Goal: Task Accomplishment & Management: Manage account settings

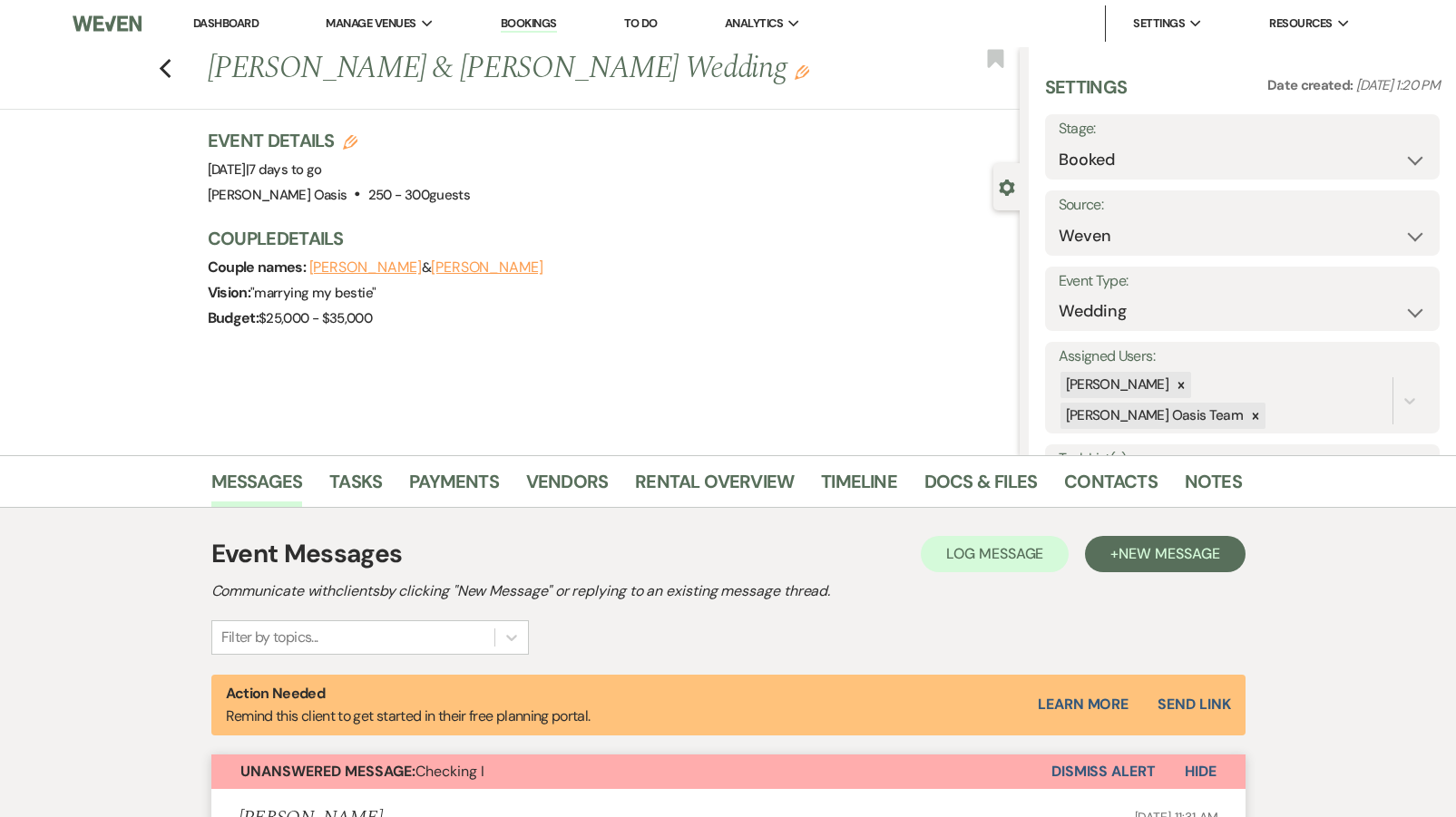
select select "1"
click at [163, 69] on use "button" at bounding box center [165, 69] width 12 height 20
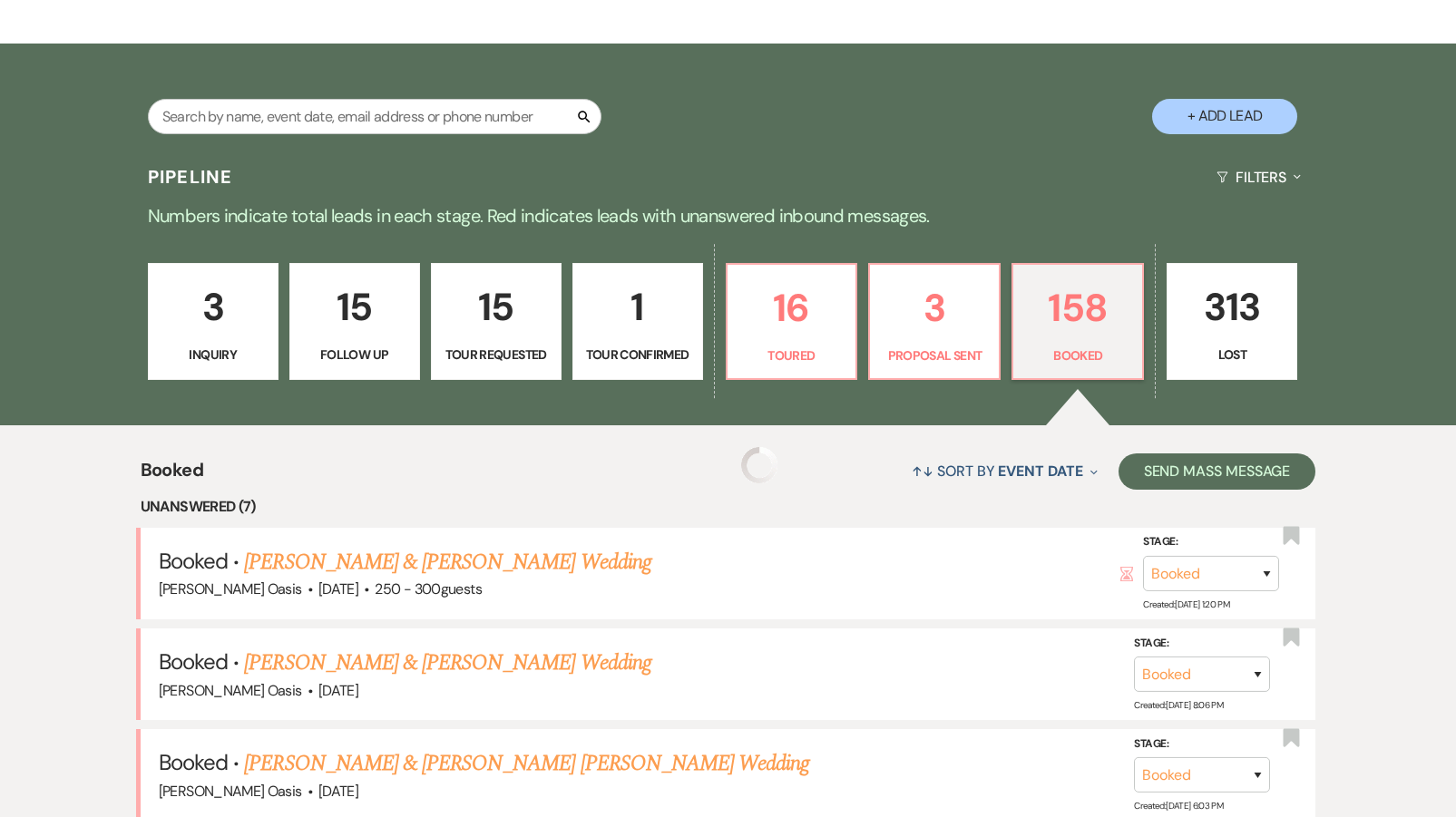
scroll to position [159, 0]
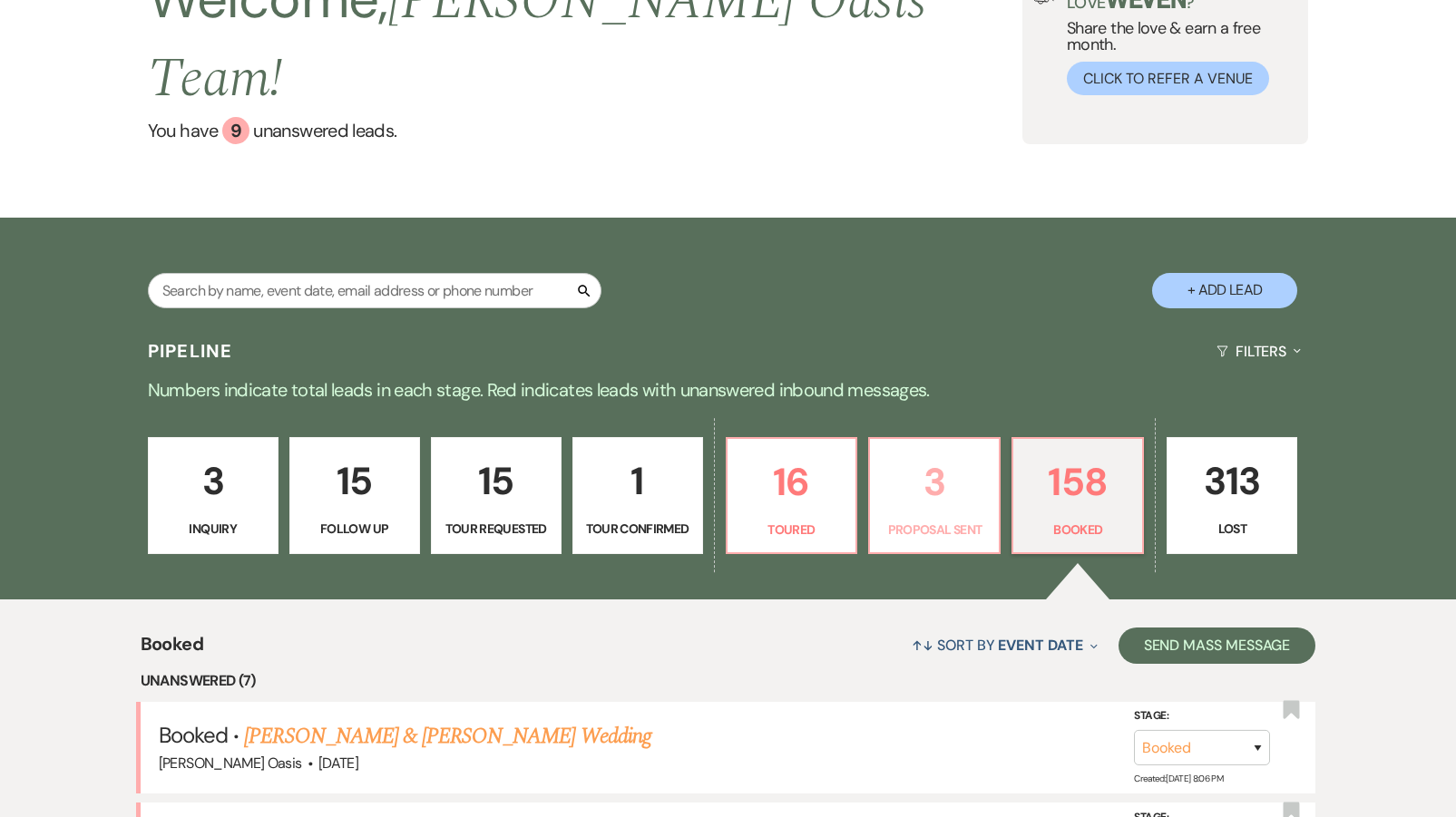
click at [941, 472] on link "3 Proposal Sent" at bounding box center [934, 496] width 133 height 118
select select "6"
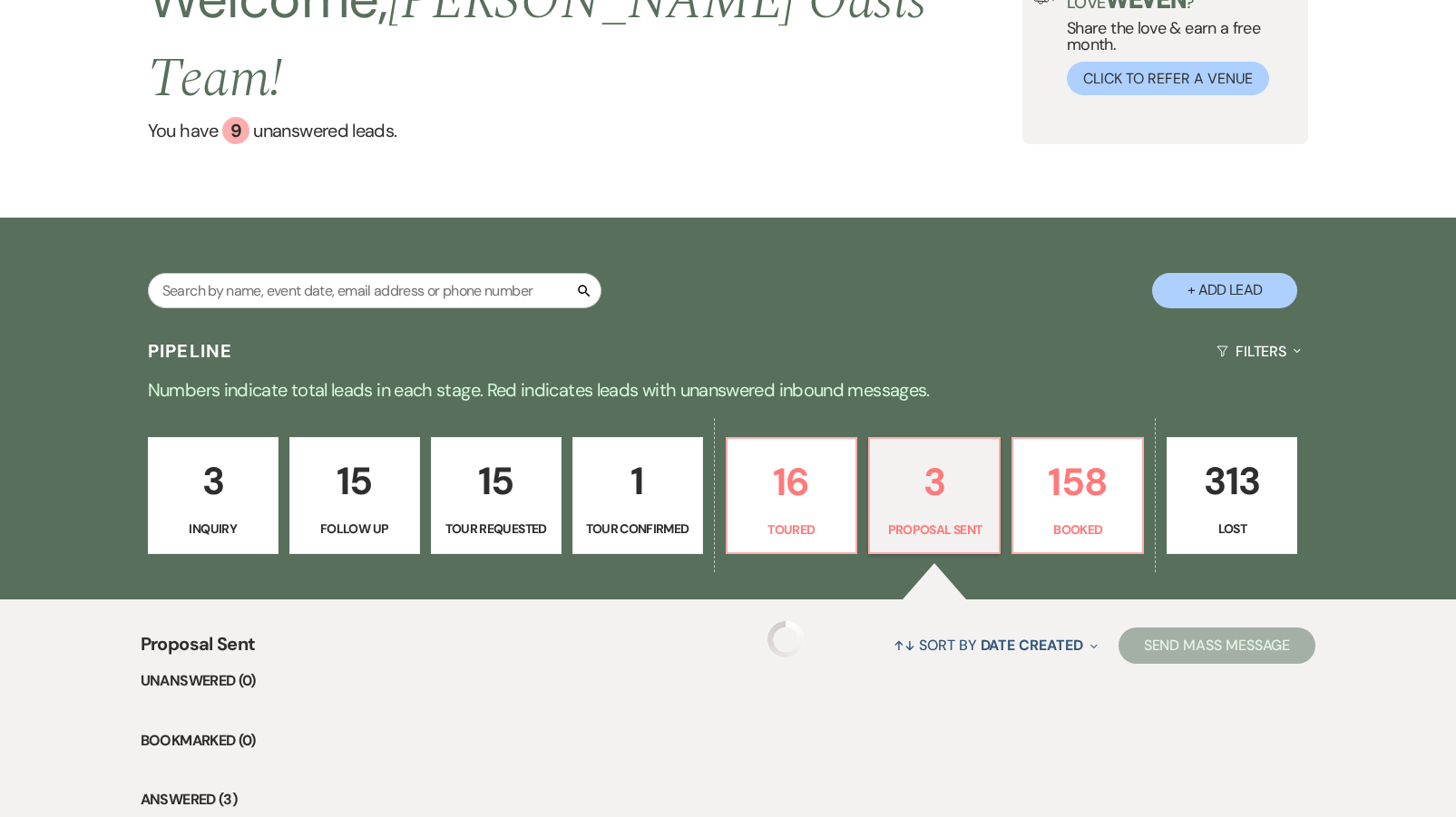
select select "6"
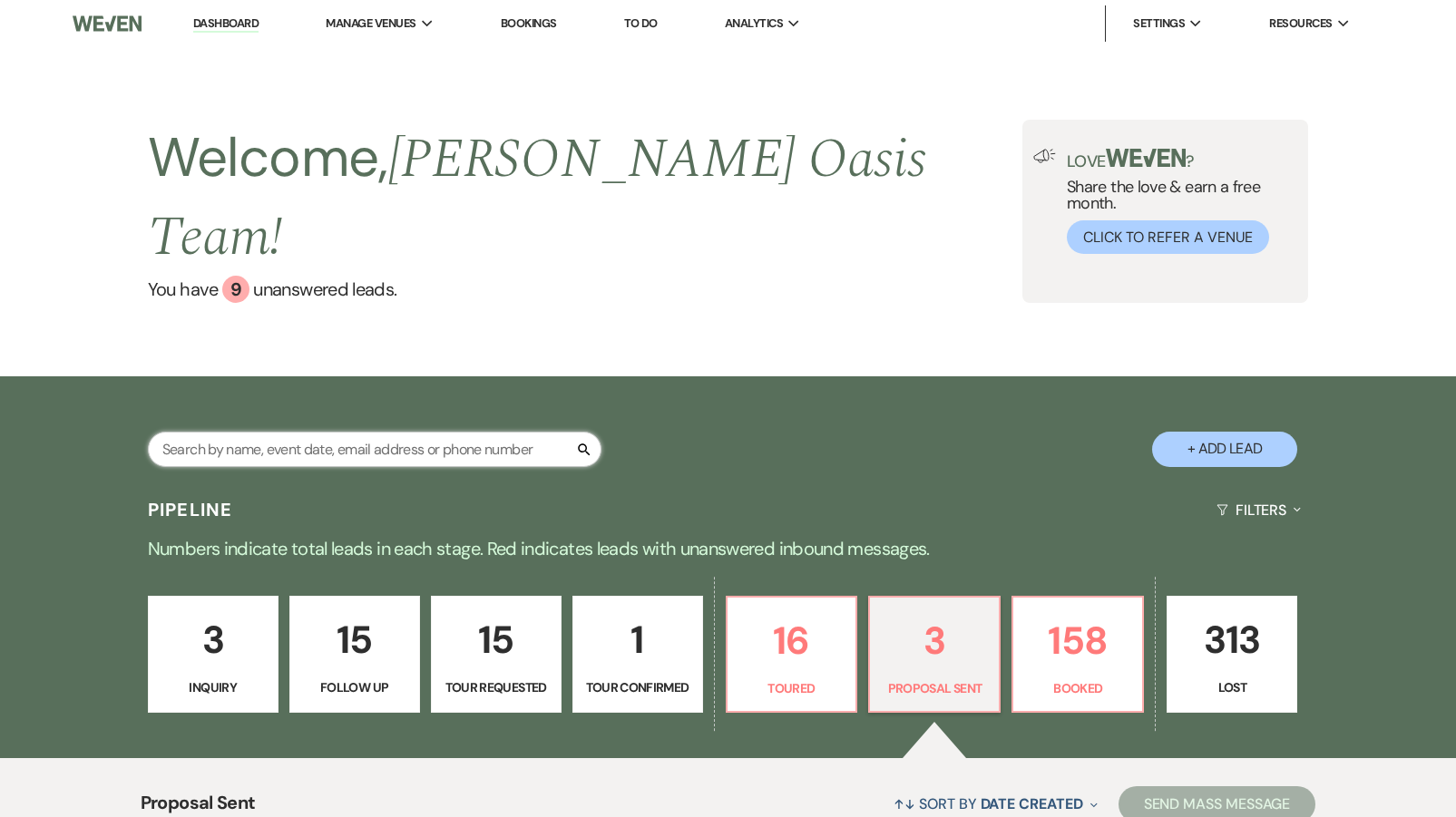
click at [246, 432] on input "text" at bounding box center [375, 450] width 454 height 36
type input "hunter"
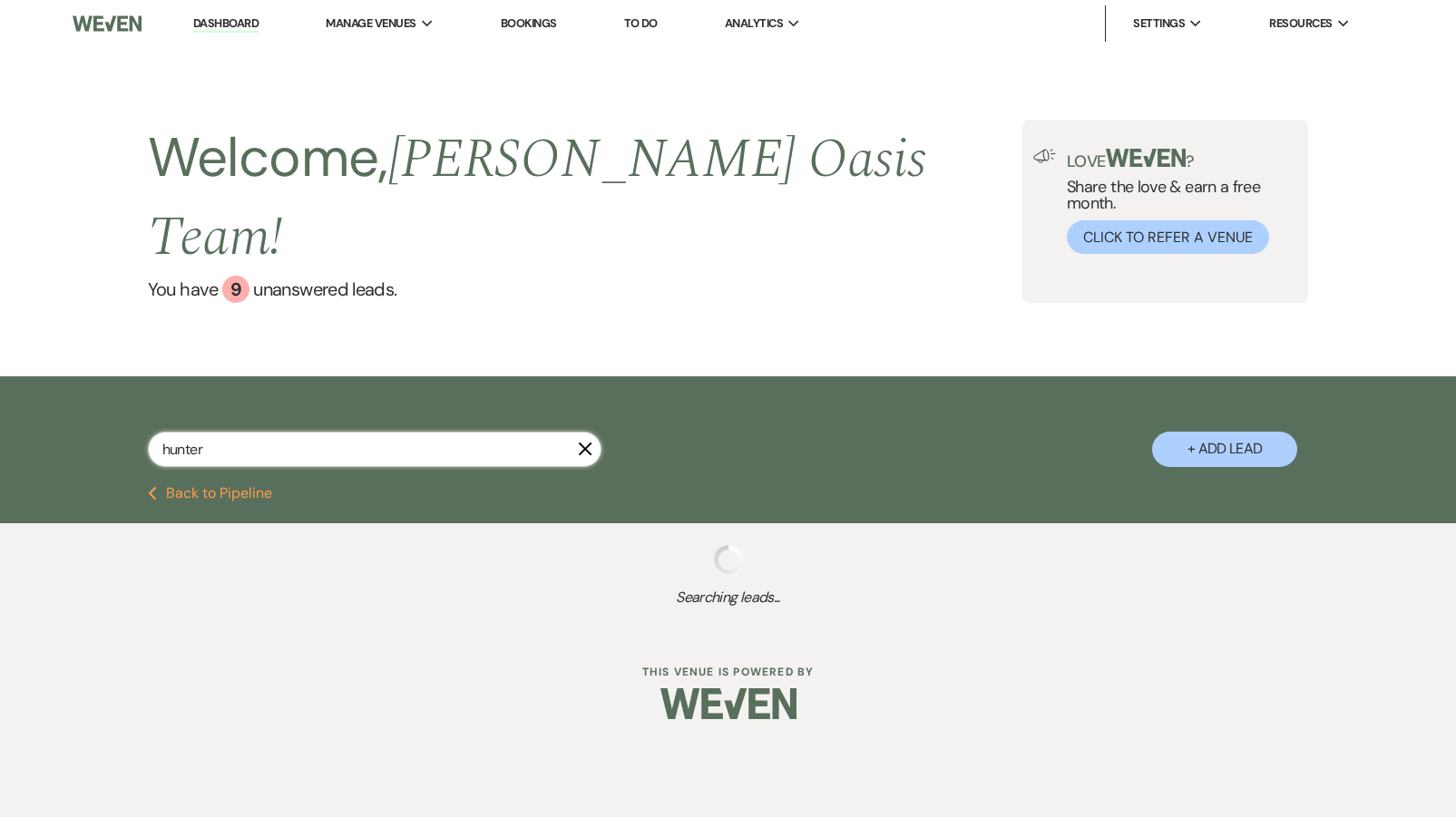
select select "8"
select select "10"
select select "8"
select select "4"
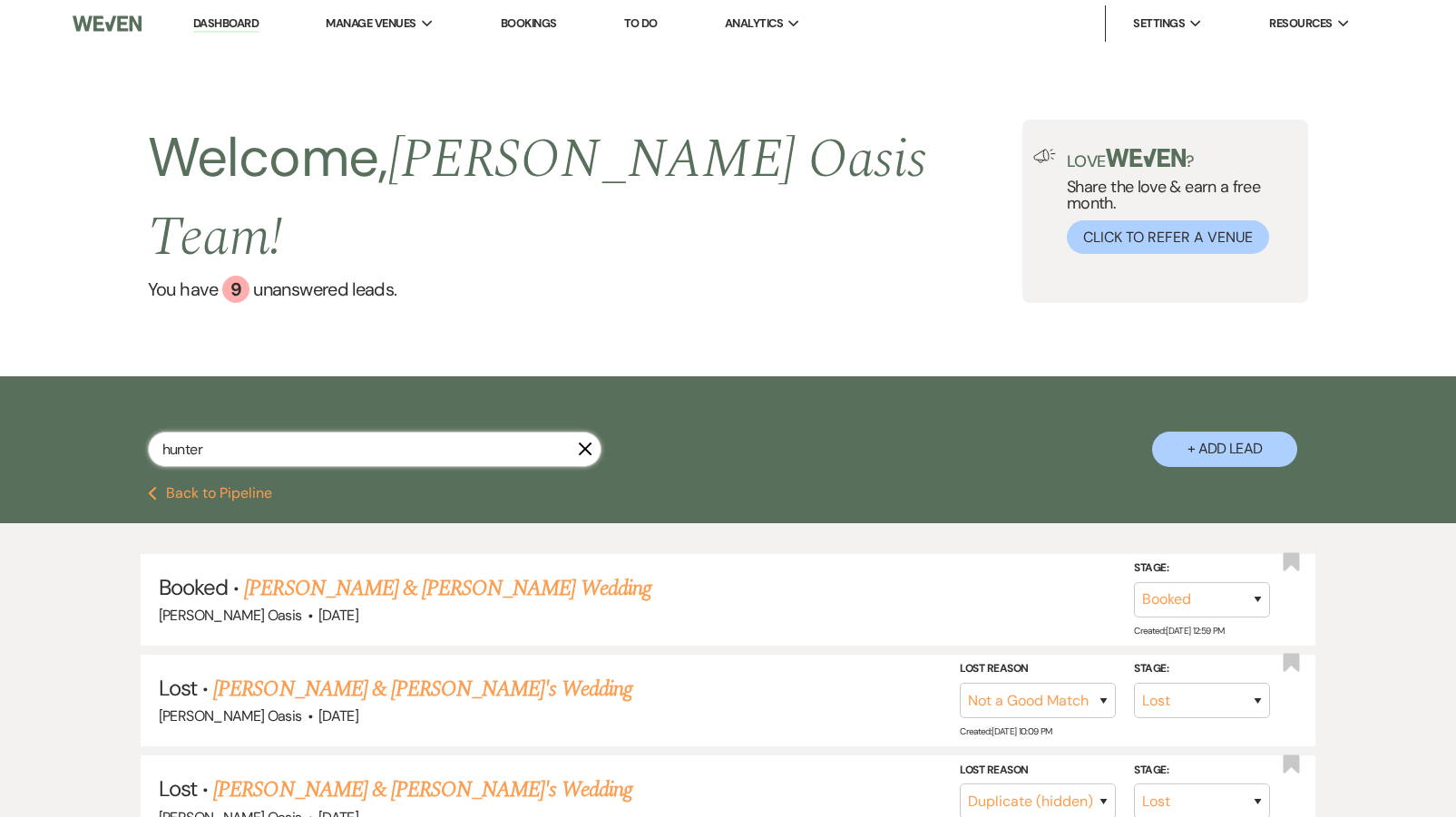
type input "hunter"
click at [211, 19] on link "Dashboard" at bounding box center [225, 24] width 65 height 17
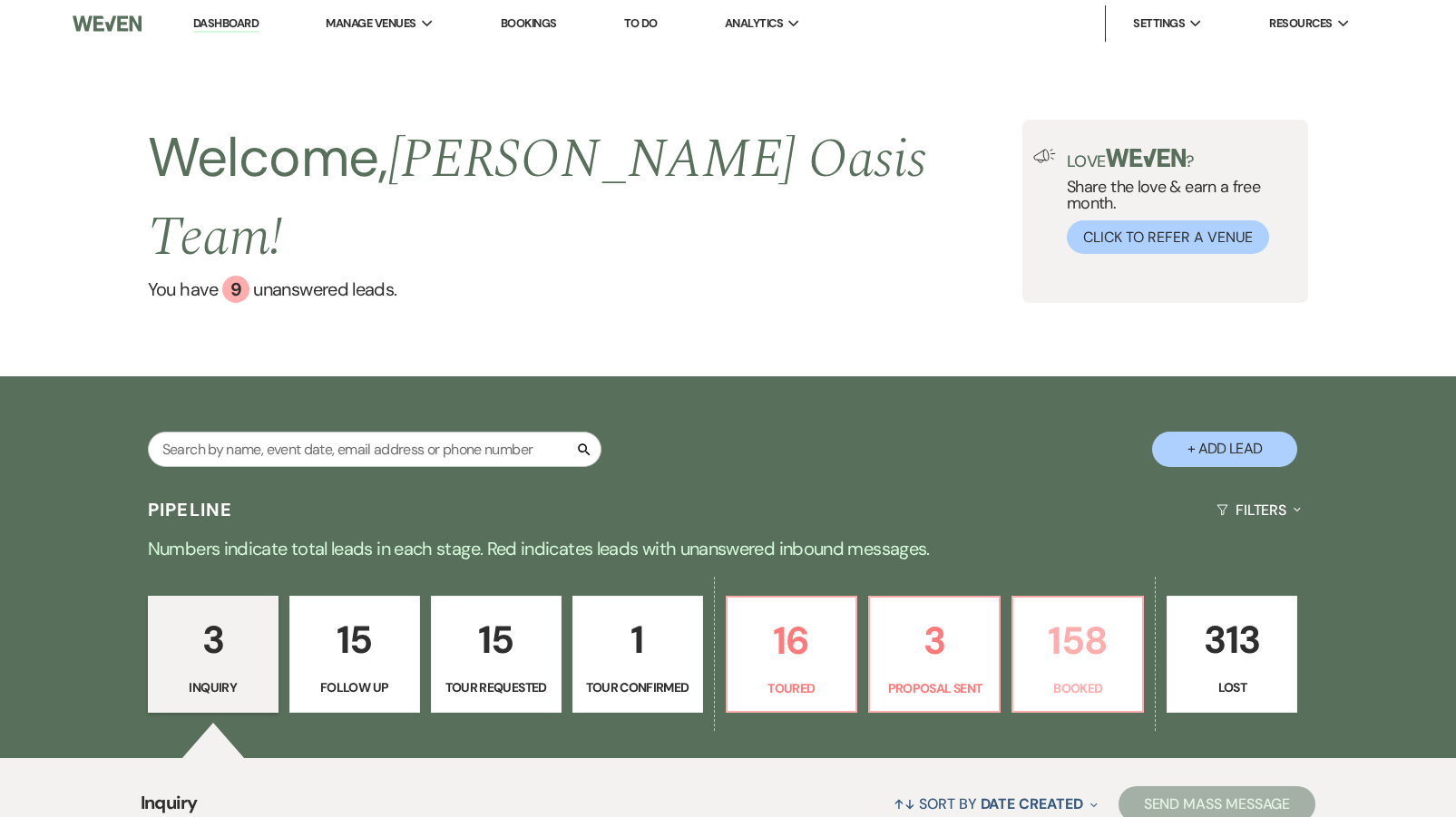
click at [1086, 611] on p "158" at bounding box center [1078, 641] width 107 height 61
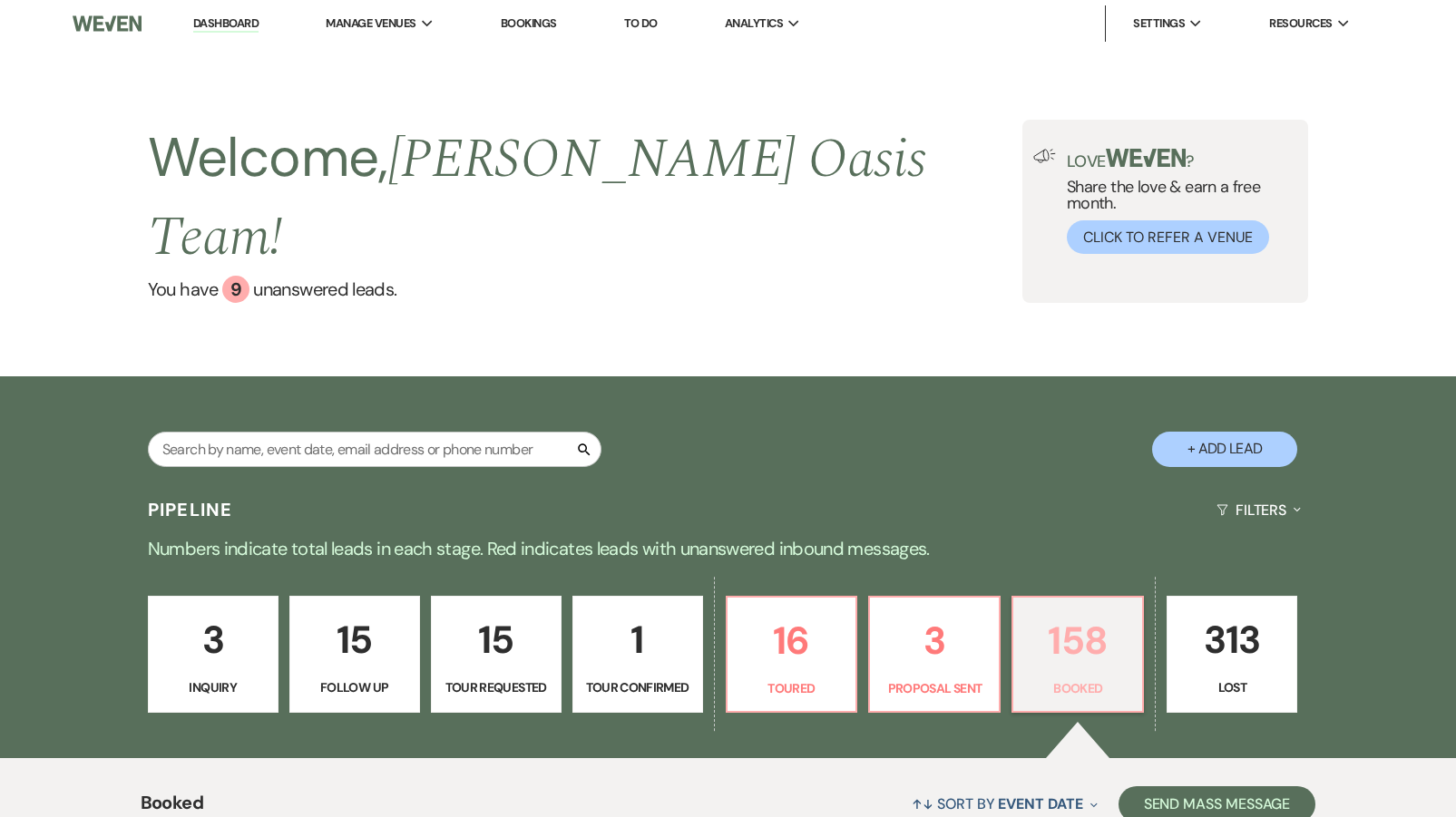
click at [1096, 621] on p "158" at bounding box center [1078, 641] width 107 height 61
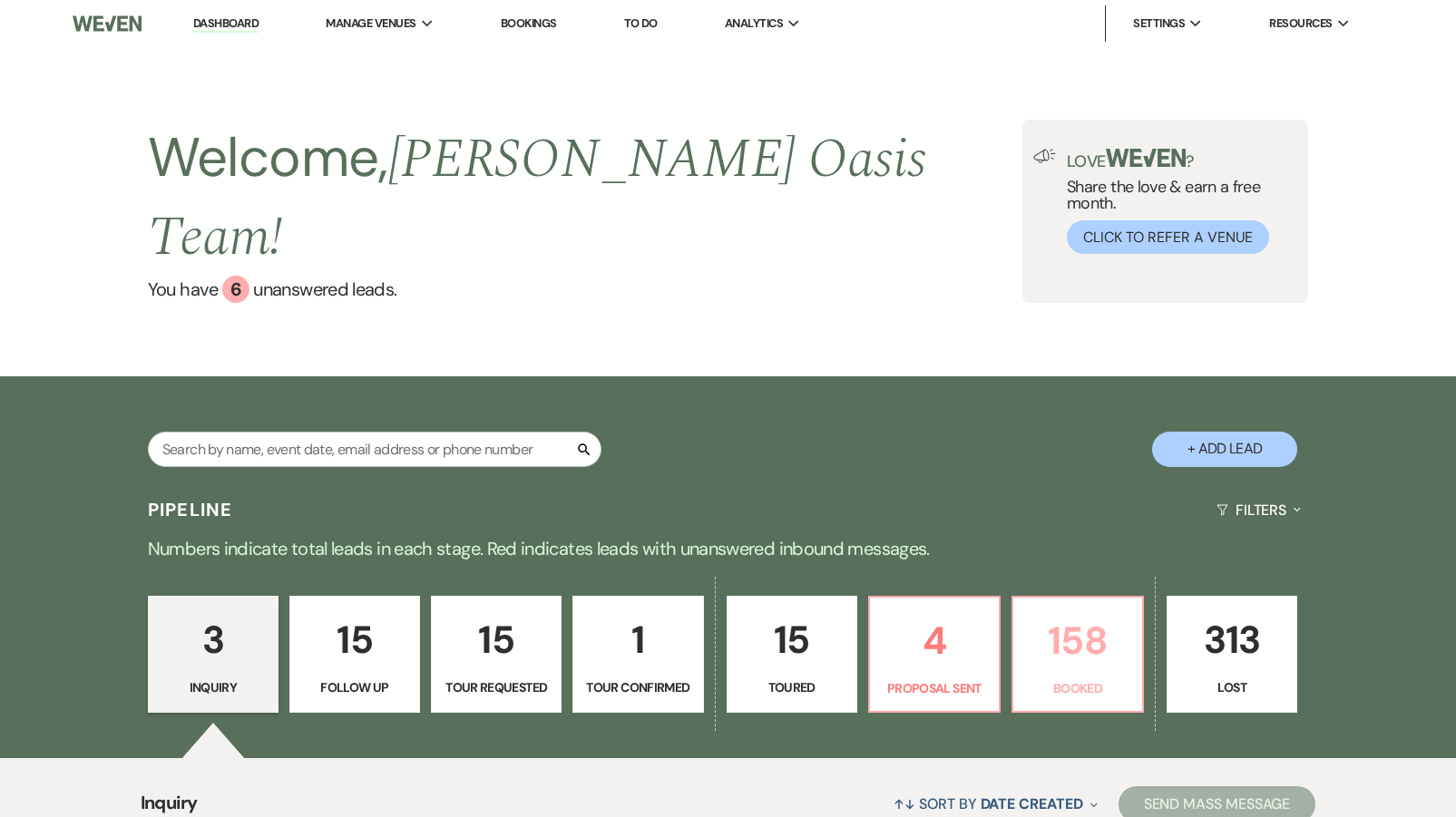
click at [1101, 617] on p "158" at bounding box center [1078, 641] width 107 height 61
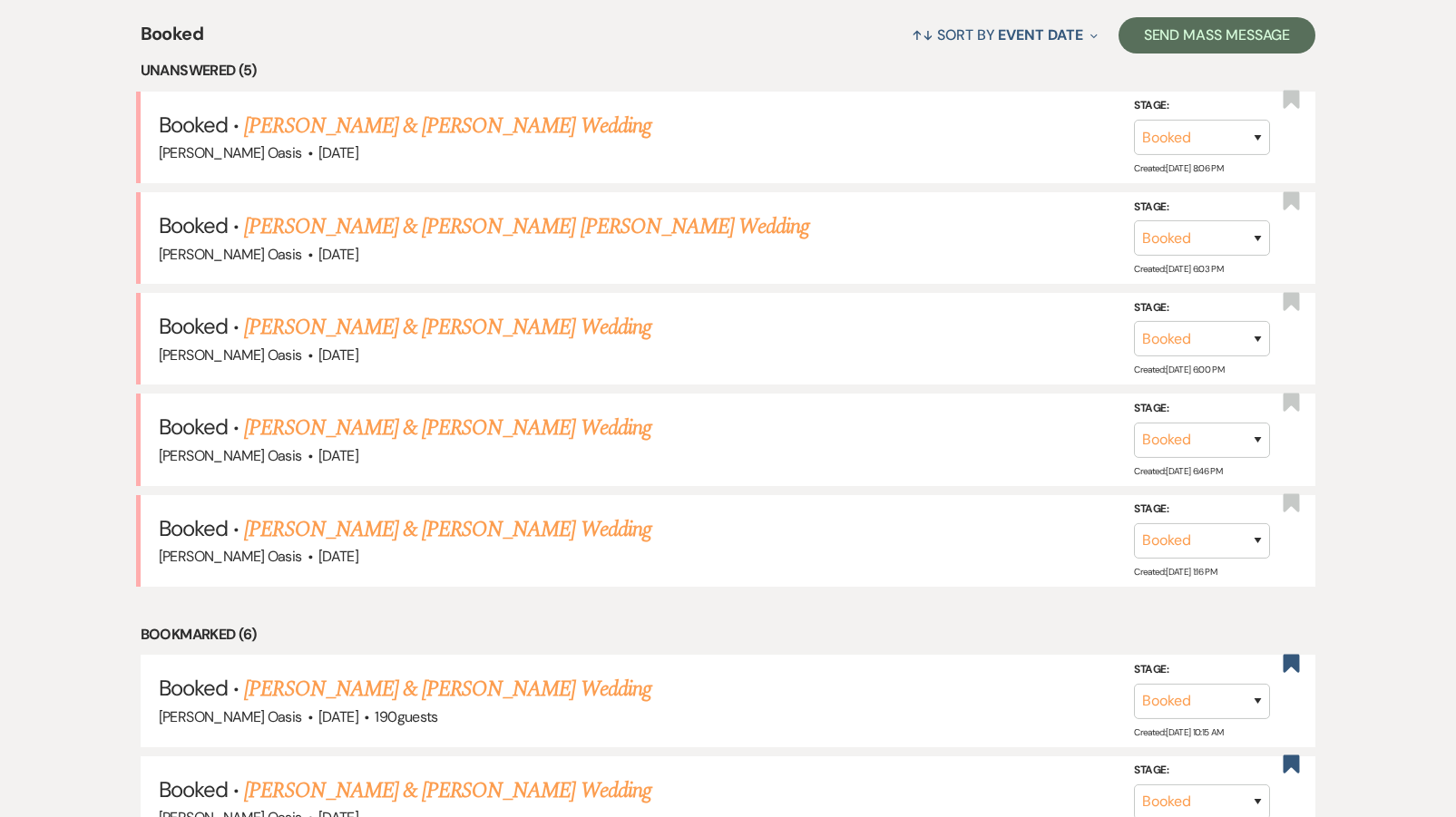
scroll to position [779, 0]
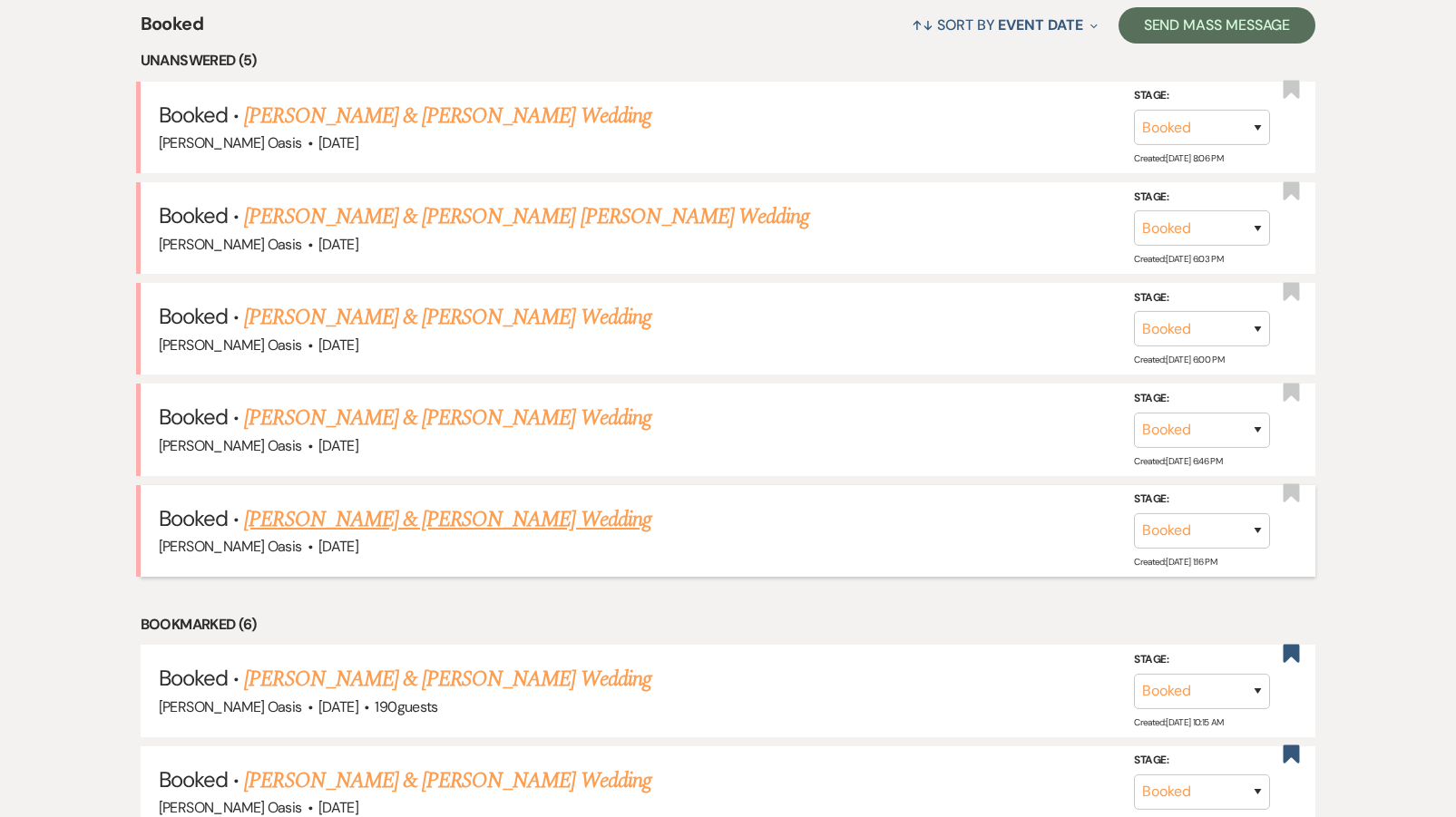
click at [385, 504] on link "[PERSON_NAME] & [PERSON_NAME] Wedding" at bounding box center [447, 520] width 407 height 33
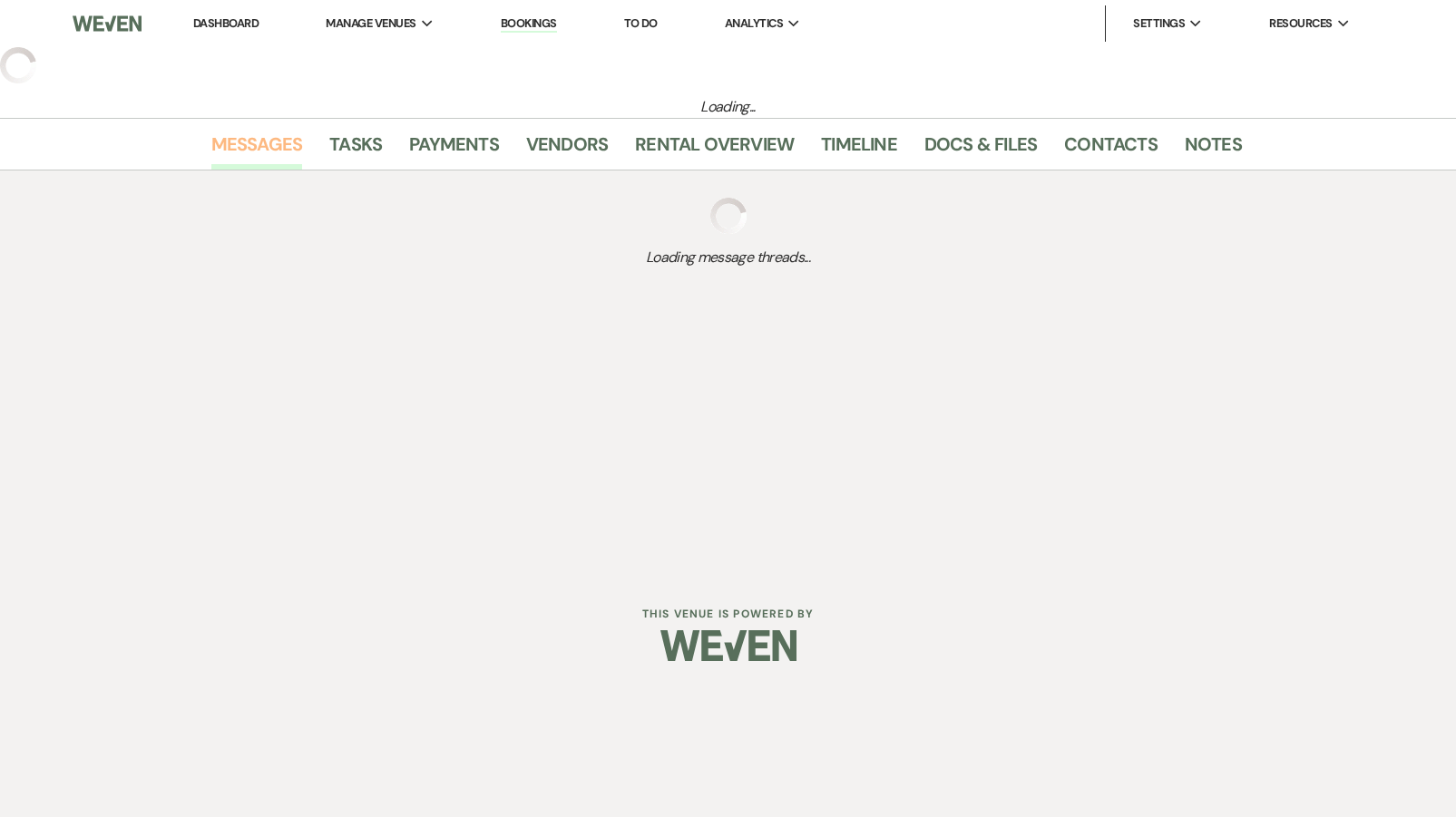
click at [280, 137] on link "Messages" at bounding box center [257, 150] width 91 height 40
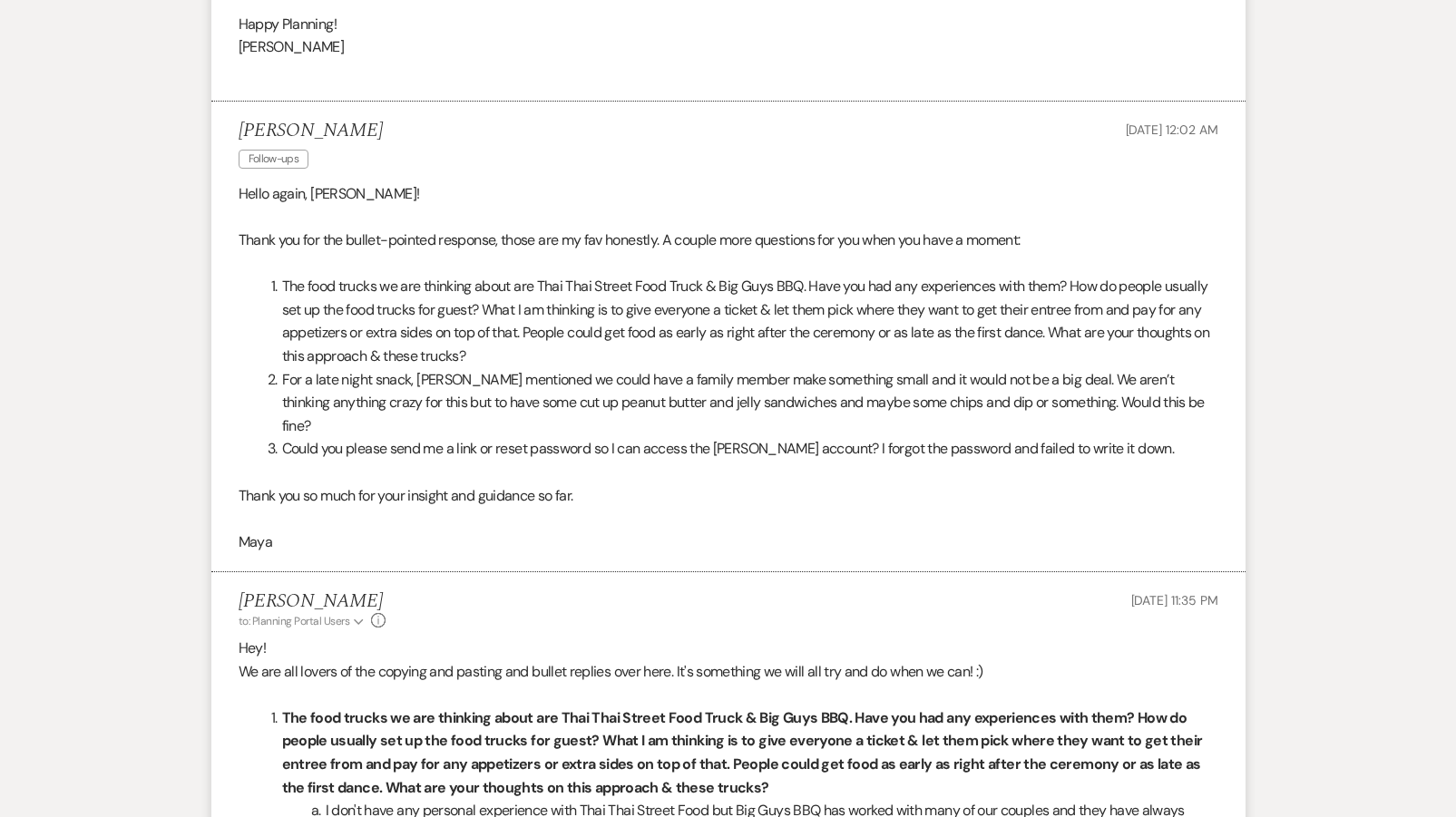
scroll to position [5392, 0]
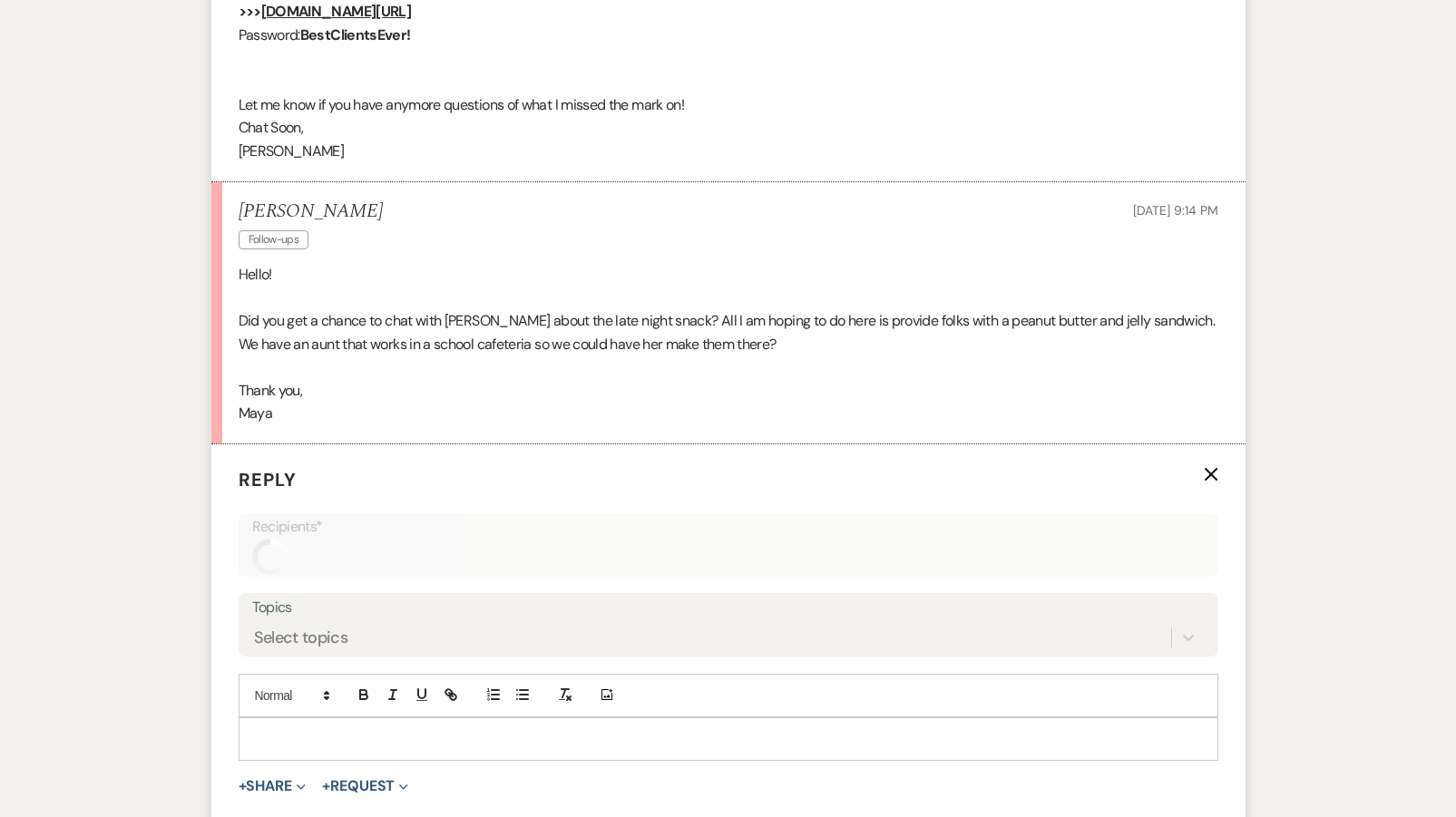
scroll to position [5835, 0]
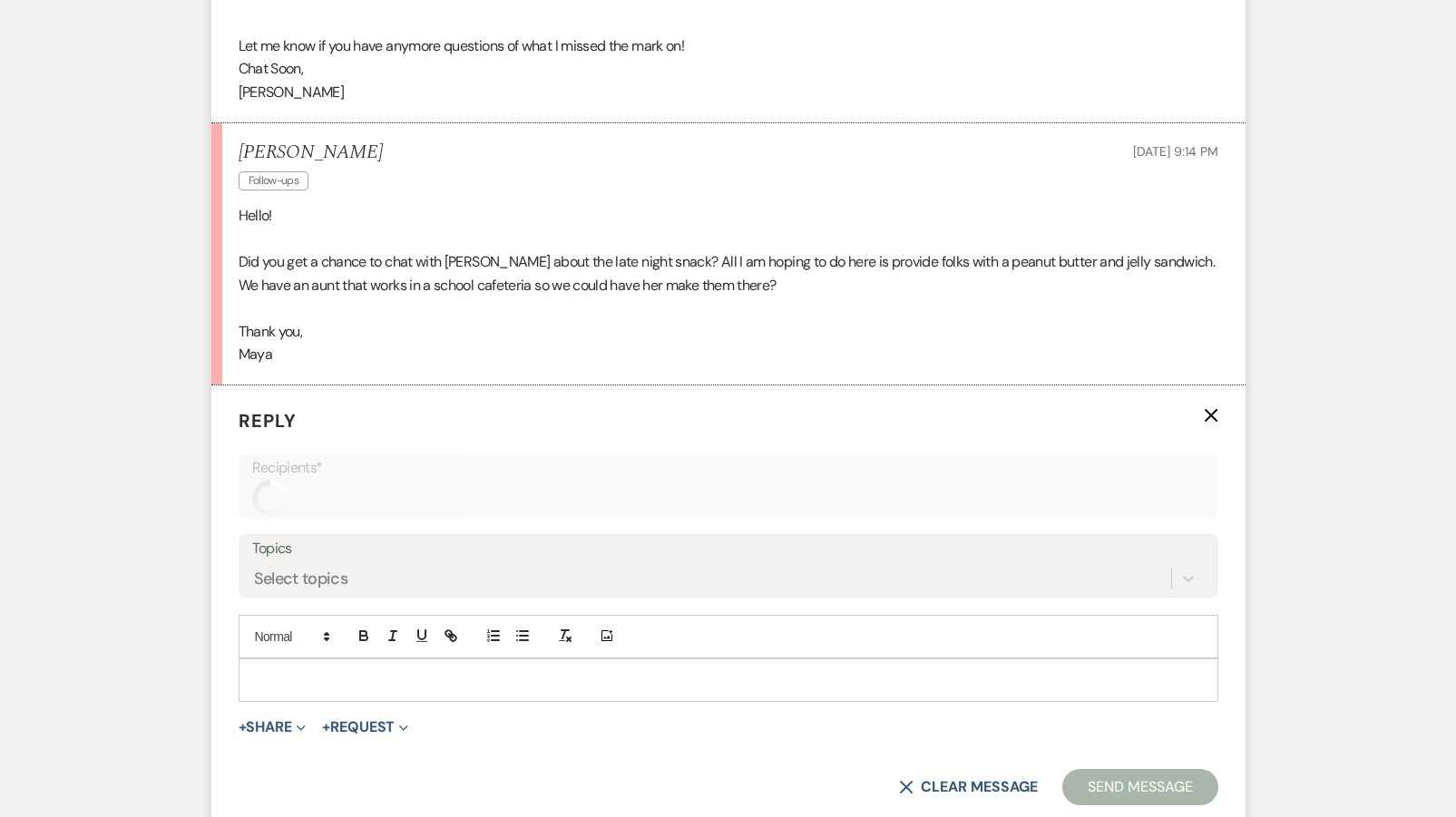
click at [330, 670] on p at bounding box center [728, 680] width 951 height 20
paste div
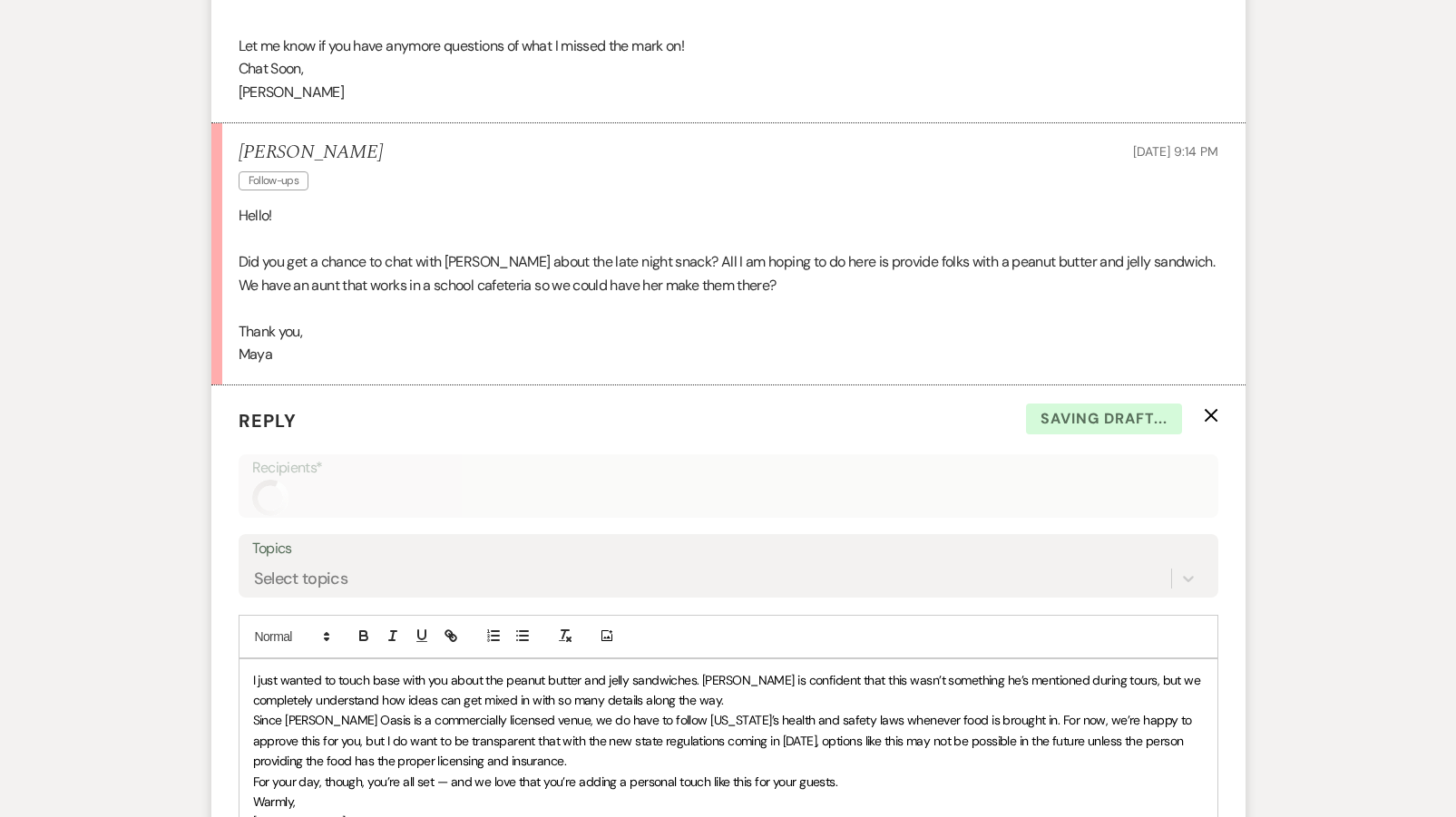
click at [253, 672] on span "I just wanted to touch base with you about the peanut butter and jelly sandwich…" at bounding box center [728, 690] width 951 height 37
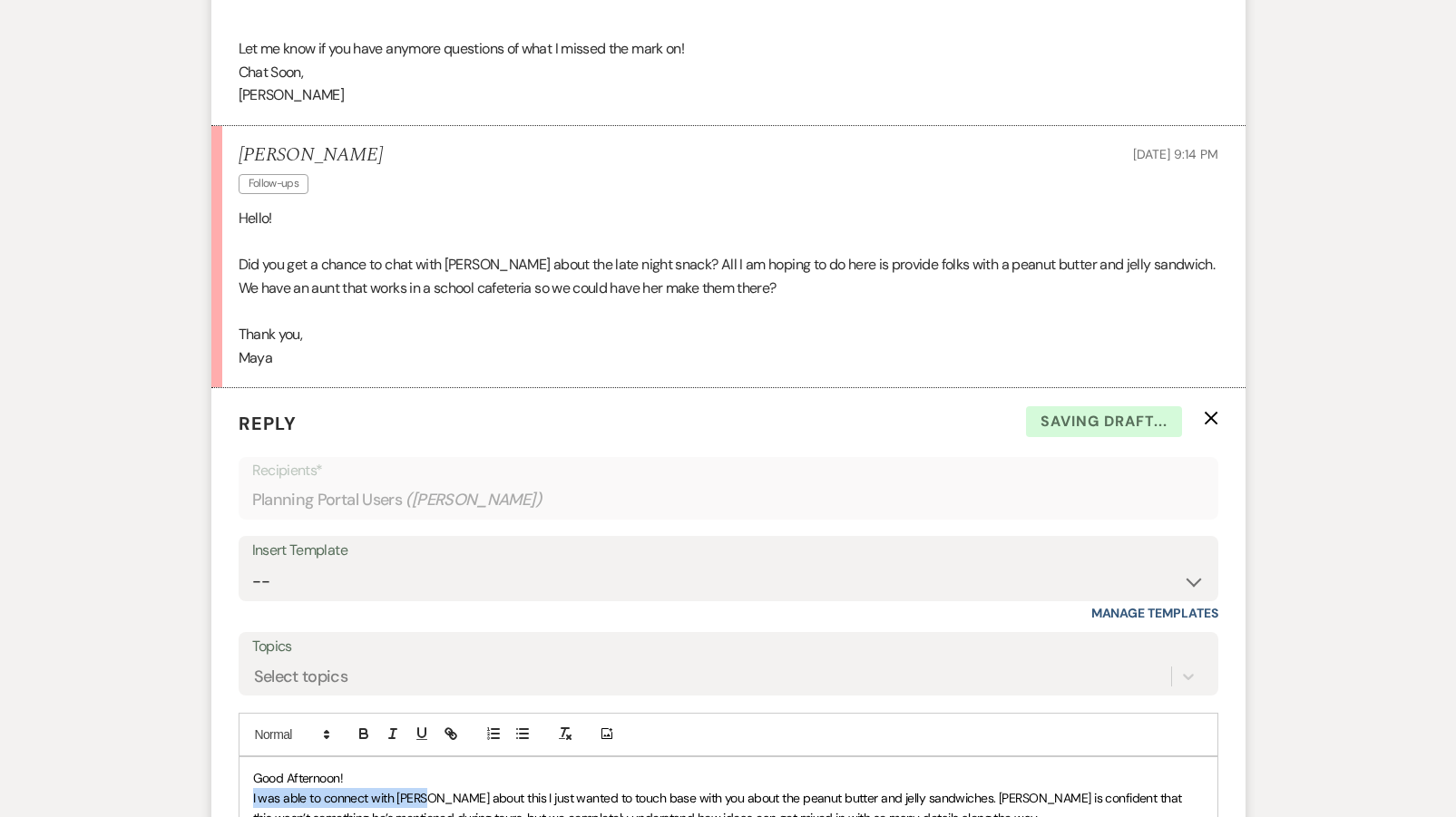
drag, startPoint x: 426, startPoint y: 629, endPoint x: 398, endPoint y: 619, distance: 29.7
click at [424, 790] on span "I was able to connect with Austin about this I just wanted to touch base with y…" at bounding box center [719, 808] width 933 height 37
drag, startPoint x: 431, startPoint y: 630, endPoint x: 402, endPoint y: 630, distance: 29.0
click at [402, 790] on span "I was able to connect with Austin about this I just wanted to touch base with y…" at bounding box center [719, 808] width 933 height 37
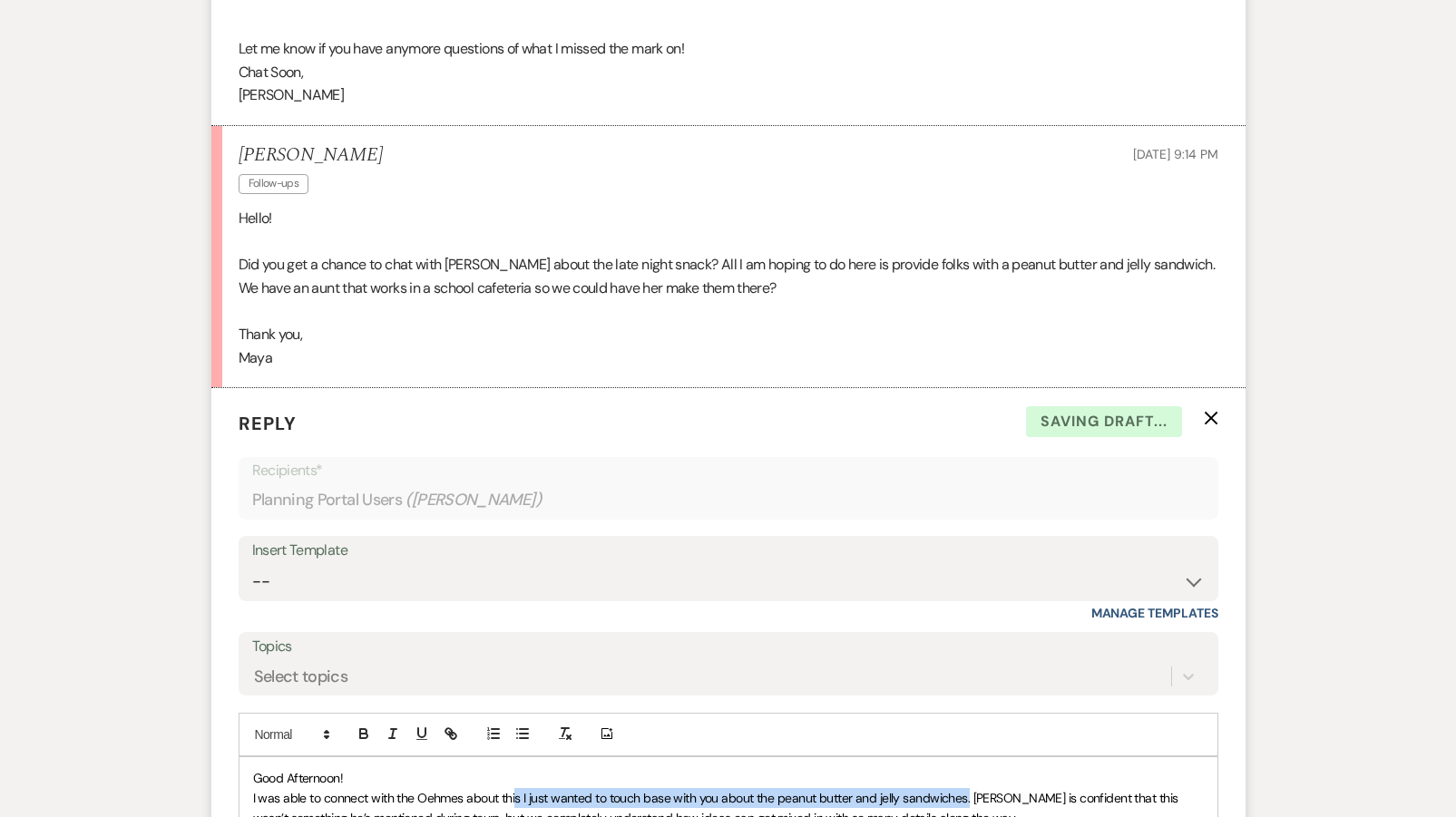
drag, startPoint x: 968, startPoint y: 630, endPoint x: 517, endPoint y: 637, distance: 451.1
click at [517, 790] on span "I was able to connect with the Oehmes about this I just wanted to touch base wi…" at bounding box center [717, 808] width 928 height 37
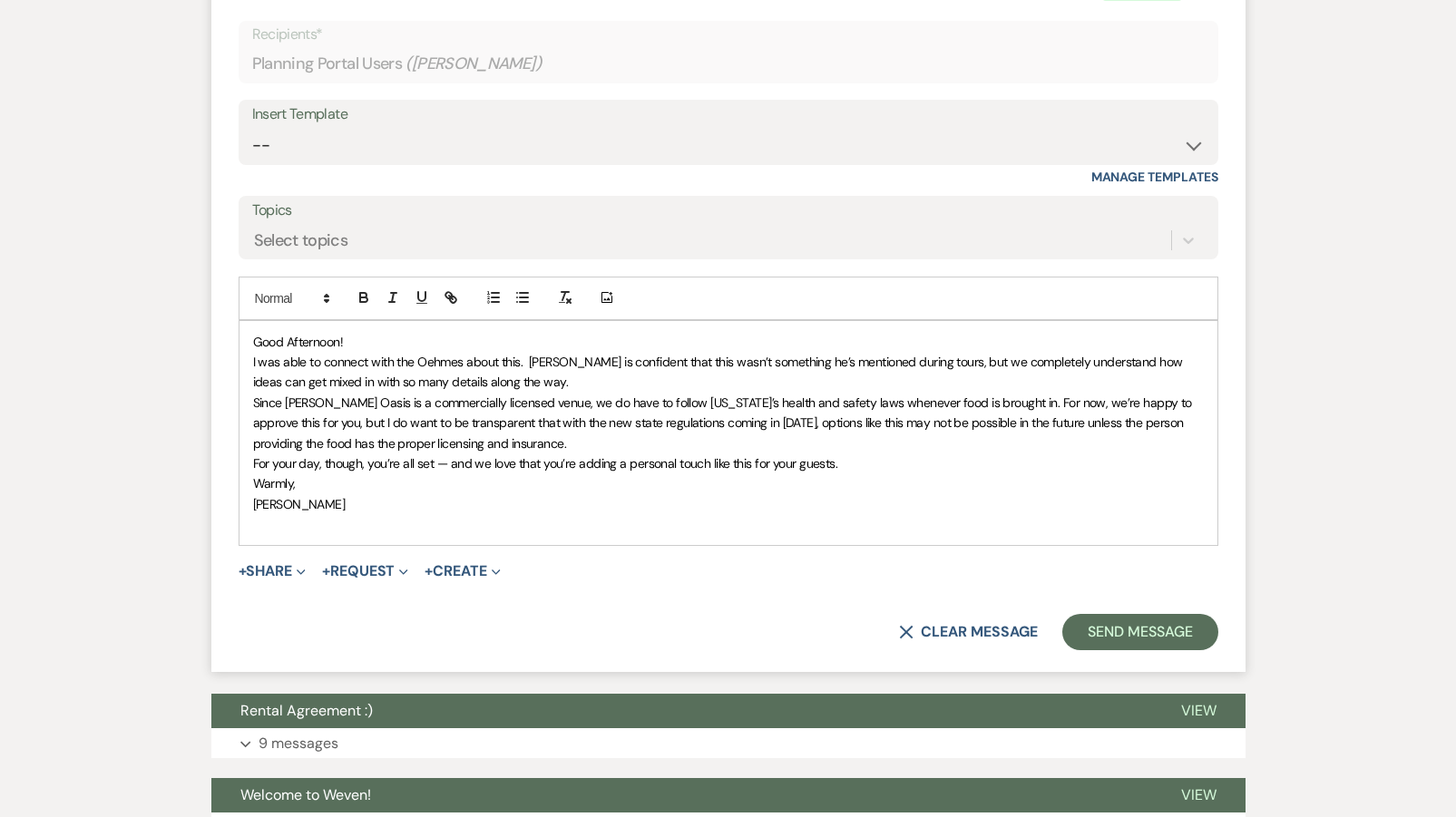
scroll to position [6271, 0]
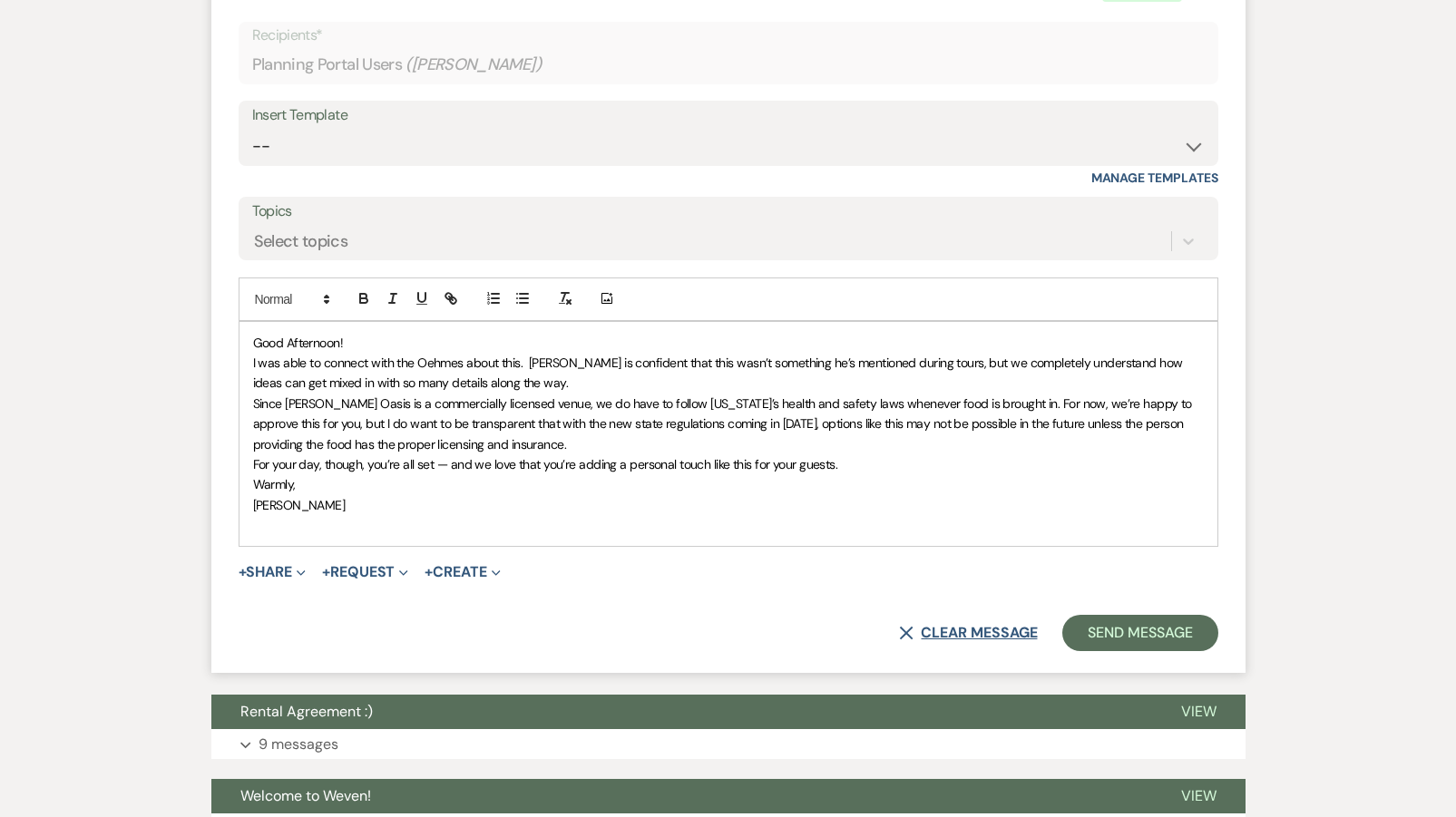
click at [996, 626] on button "X Clear message" at bounding box center [968, 633] width 137 height 14
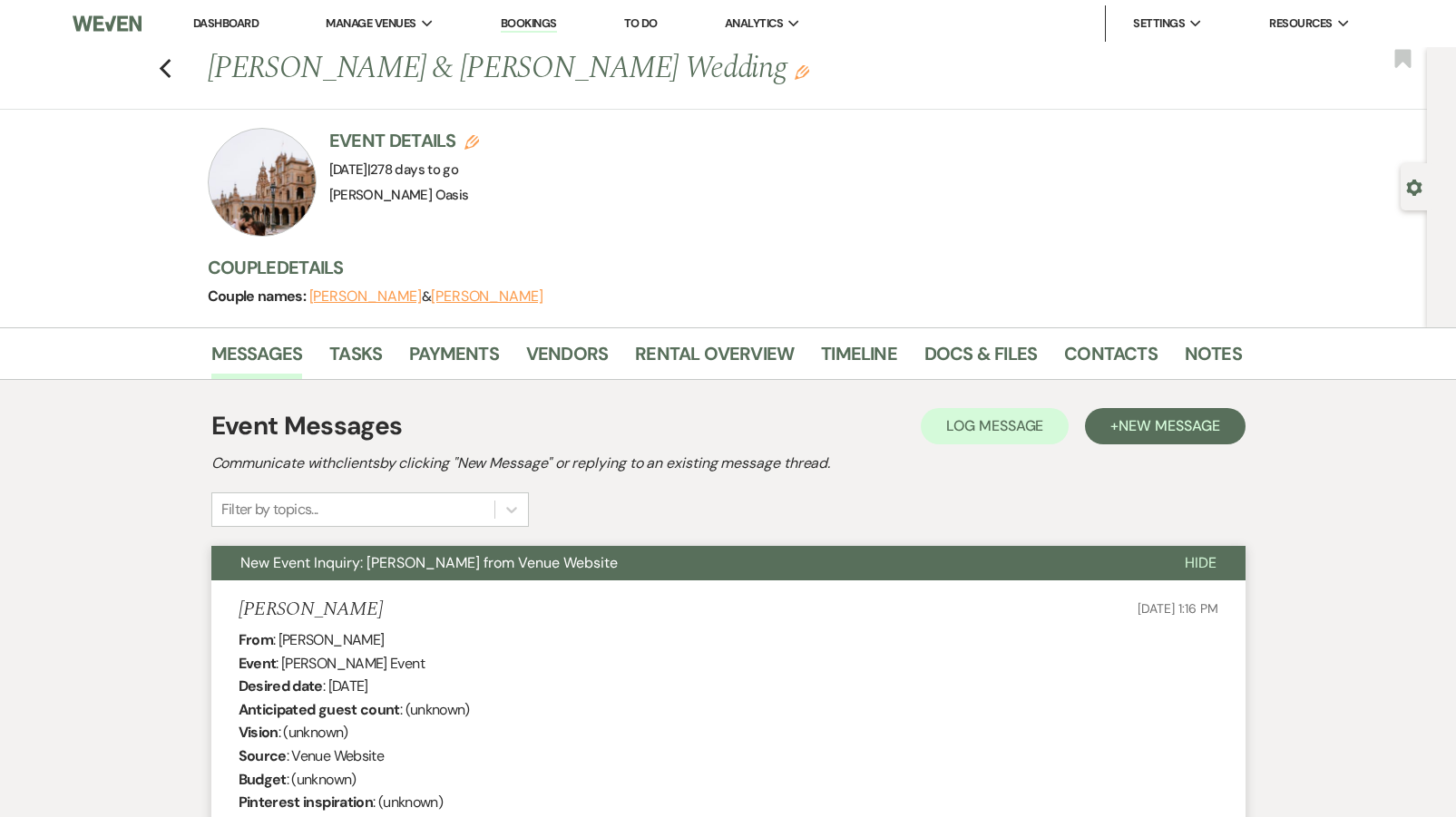
scroll to position [0, 0]
click at [168, 63] on icon "Previous" at bounding box center [166, 69] width 13 height 22
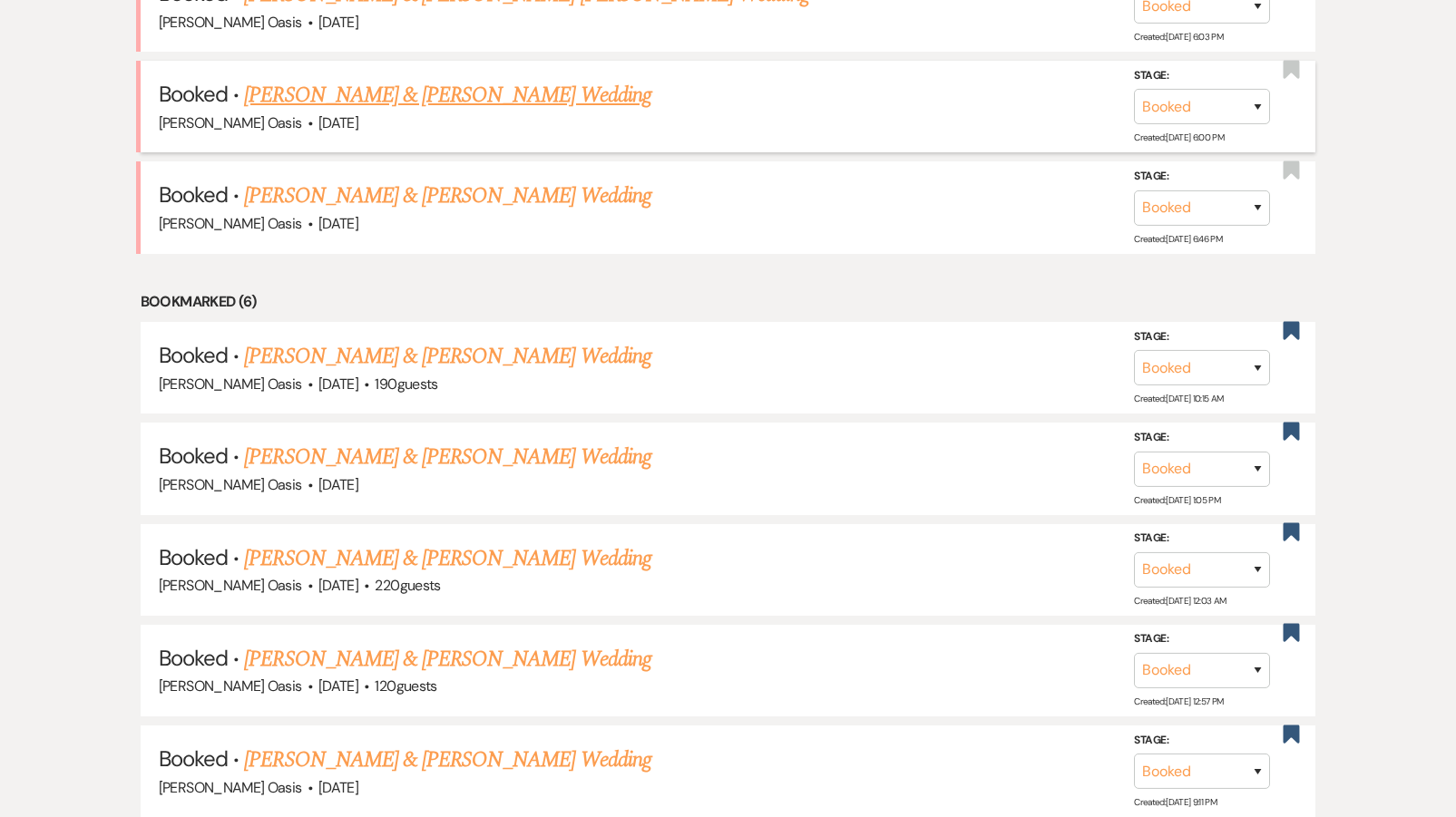
scroll to position [889, 0]
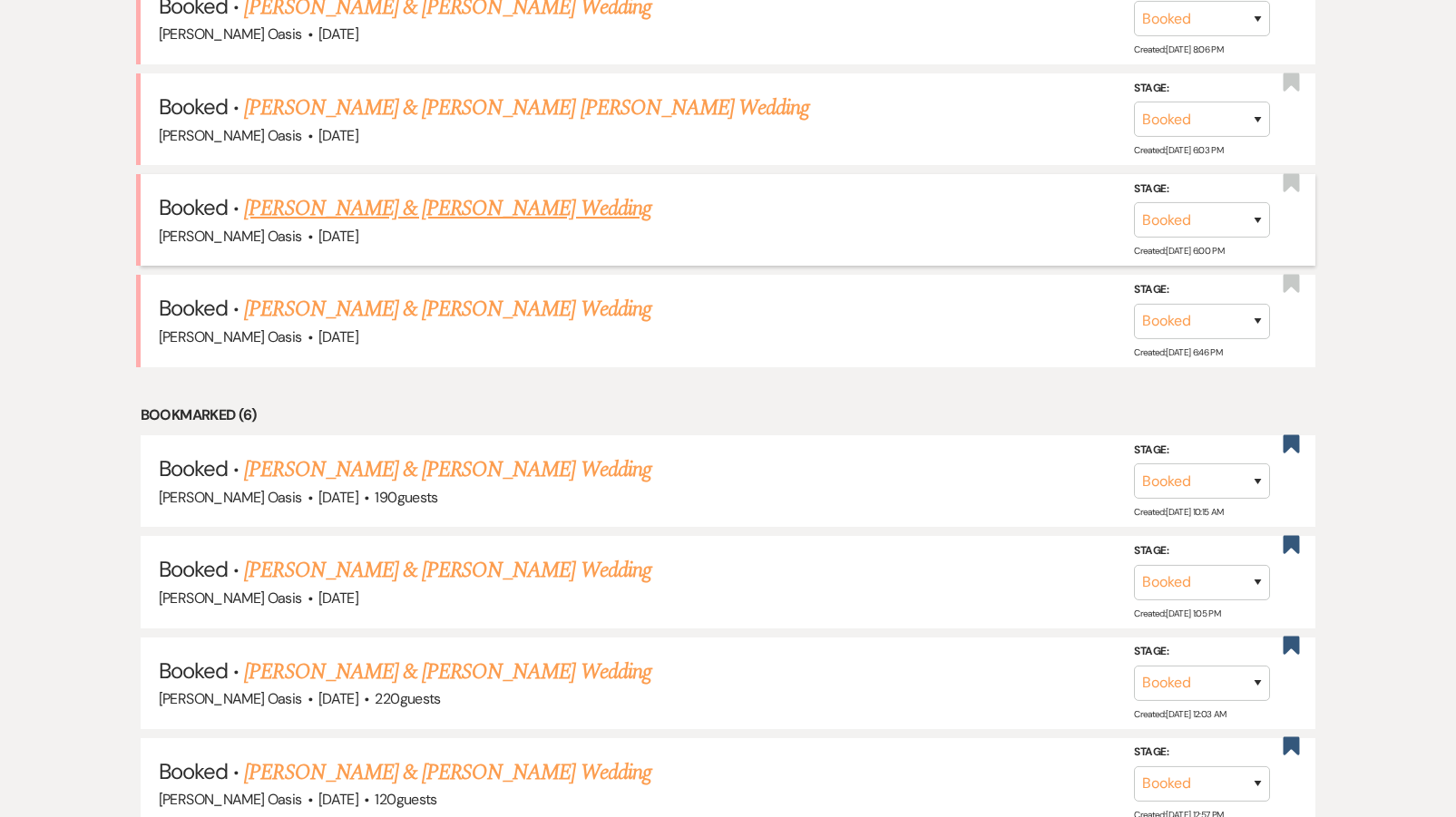
click at [565, 192] on link "[PERSON_NAME] & [PERSON_NAME] Wedding" at bounding box center [447, 208] width 407 height 33
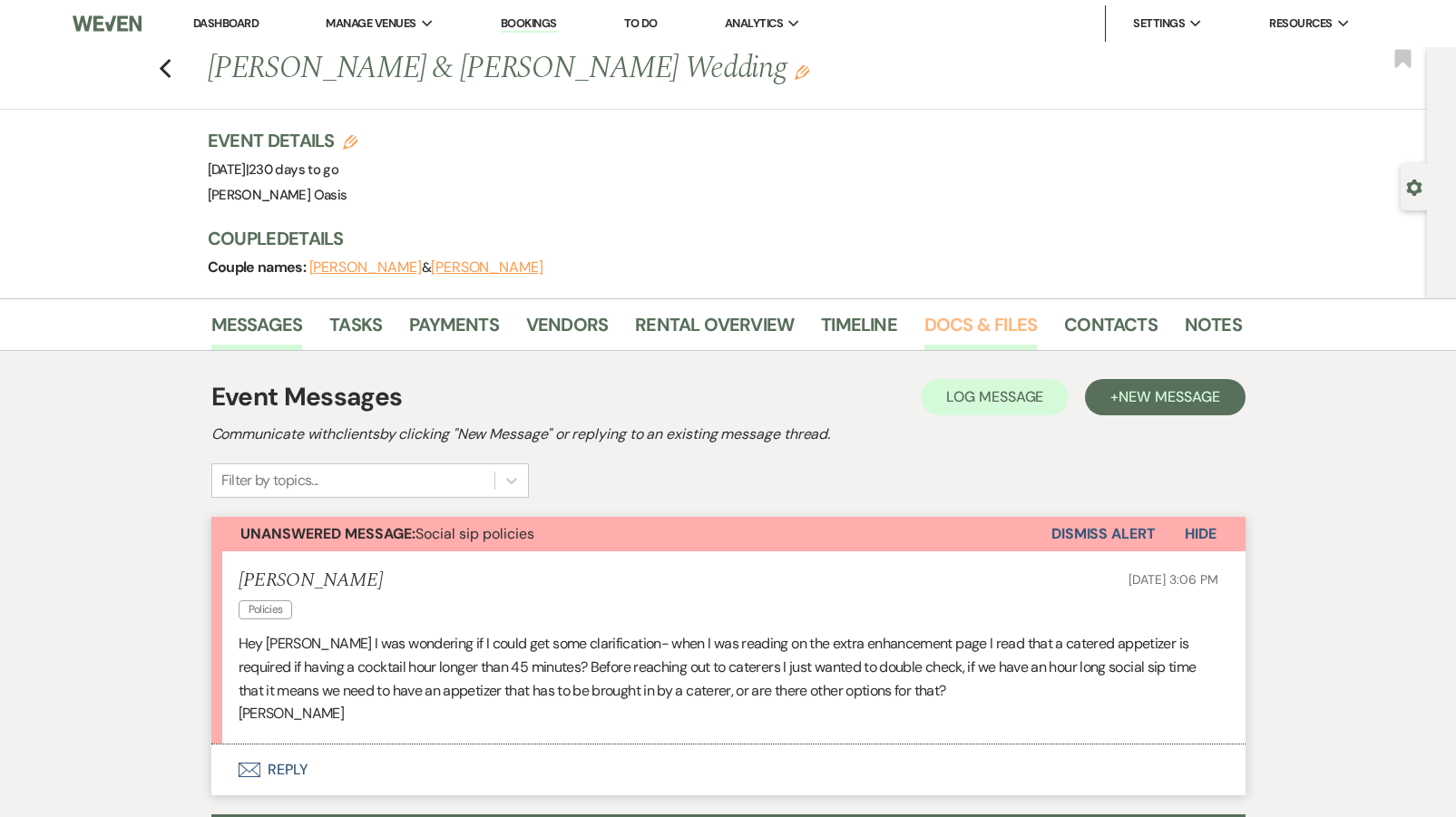
click at [953, 323] on link "Docs & Files" at bounding box center [981, 330] width 113 height 40
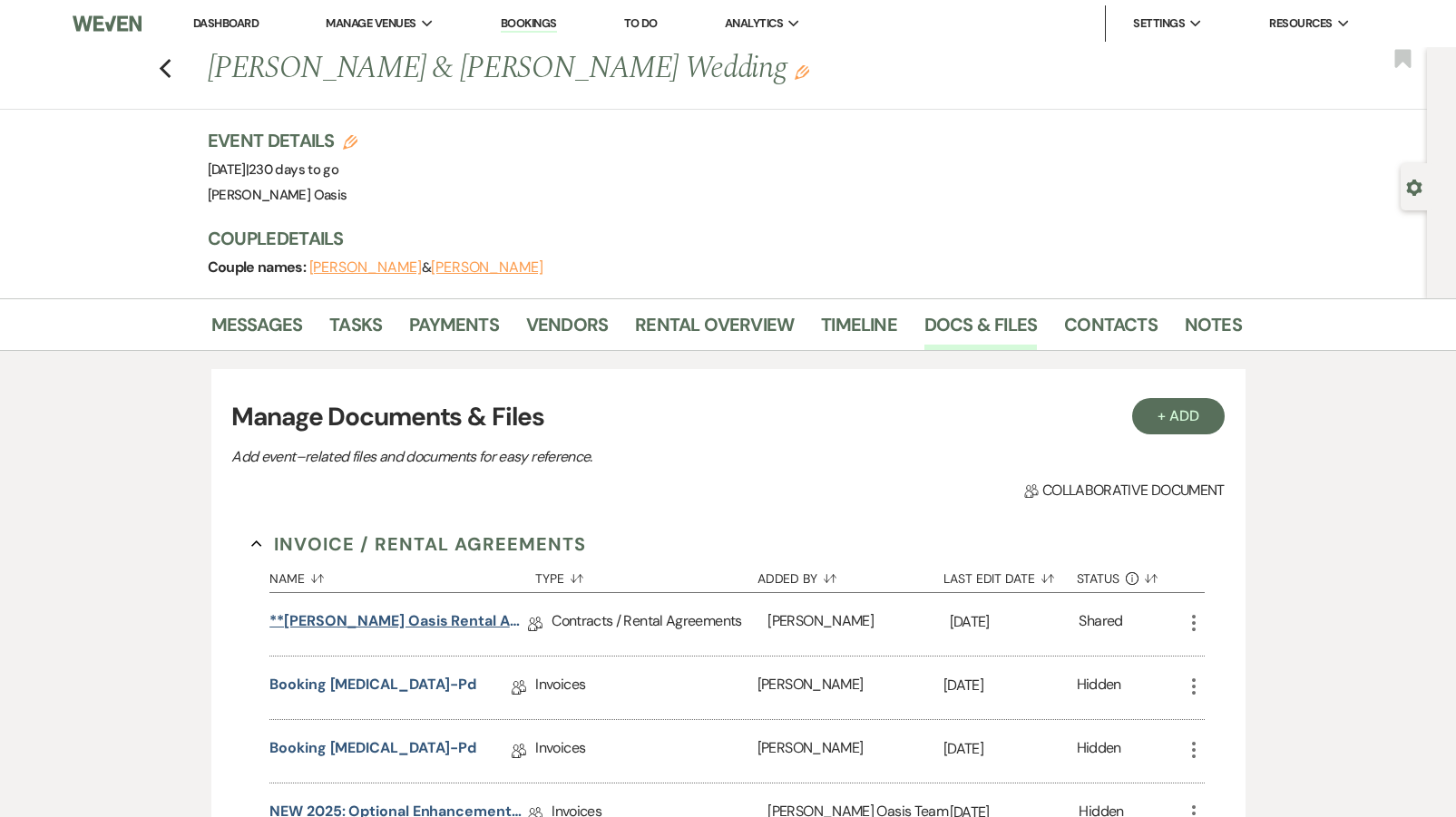
click at [402, 630] on link "**[PERSON_NAME] Oasis Rental Agreement**" at bounding box center [398, 625] width 259 height 28
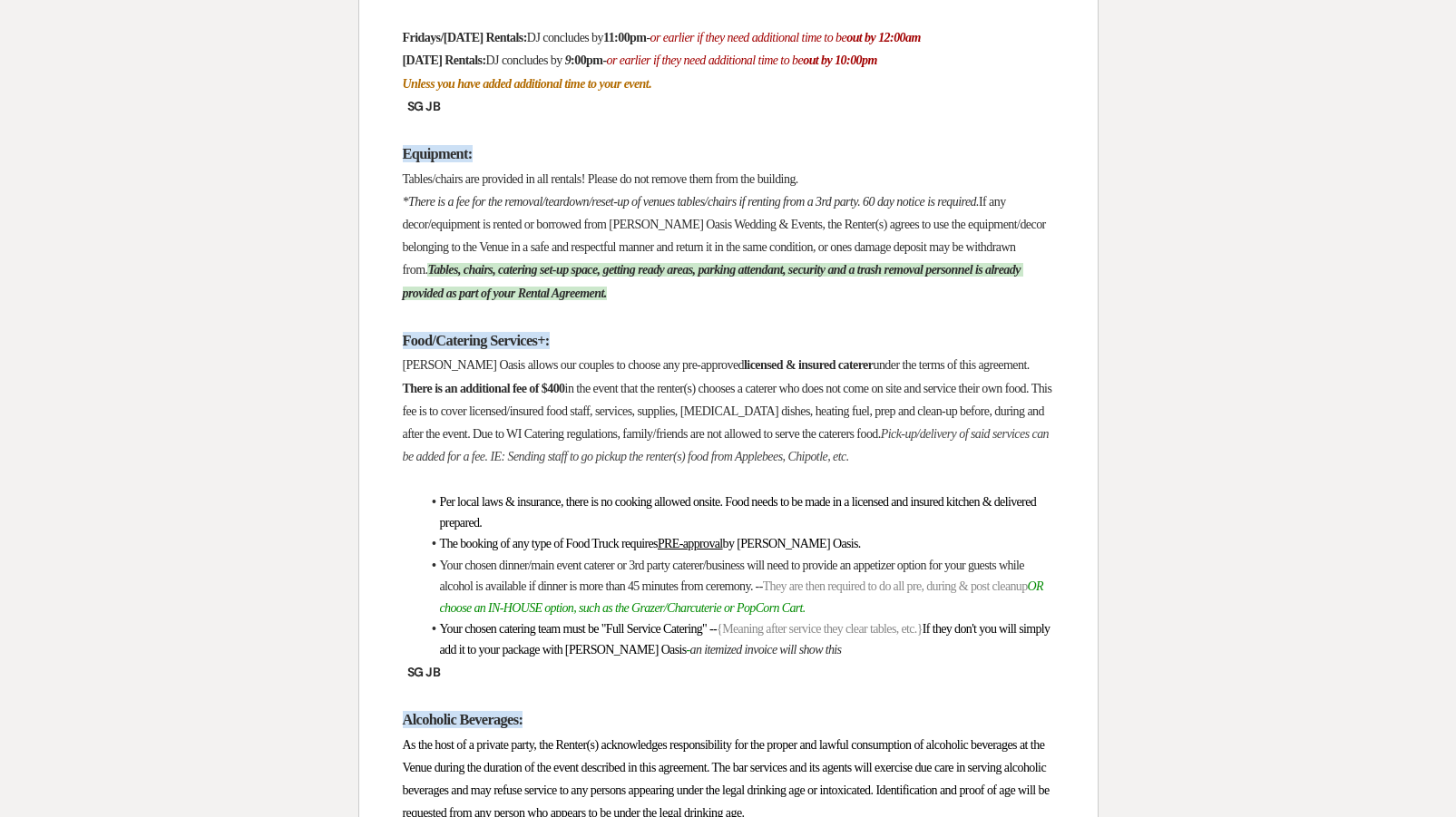
scroll to position [2506, 0]
